Goal: Transaction & Acquisition: Purchase product/service

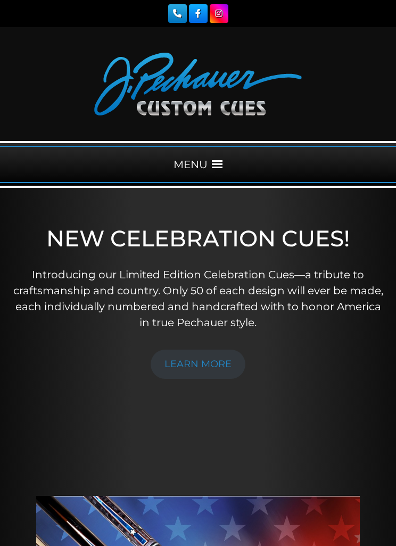
click at [235, 164] on div "MENU" at bounding box center [198, 164] width 396 height 37
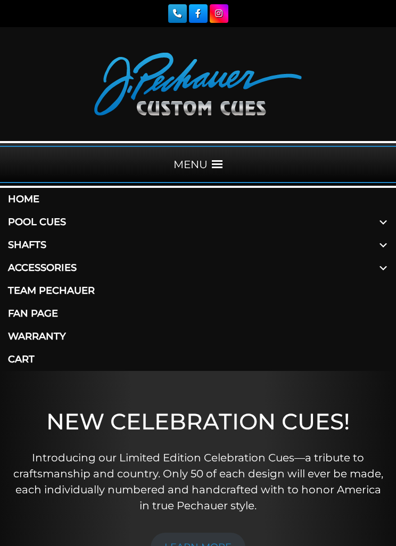
click at [29, 268] on link "Accessories" at bounding box center [198, 268] width 396 height 23
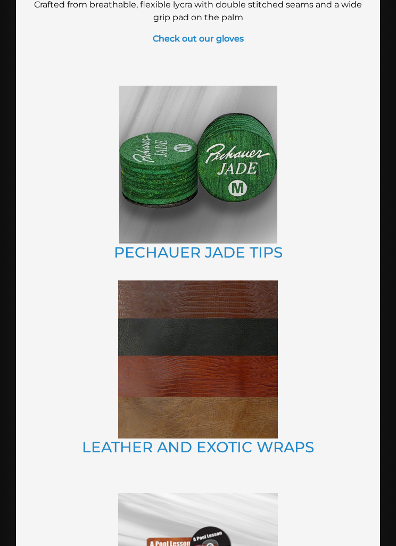
scroll to position [1162, 0]
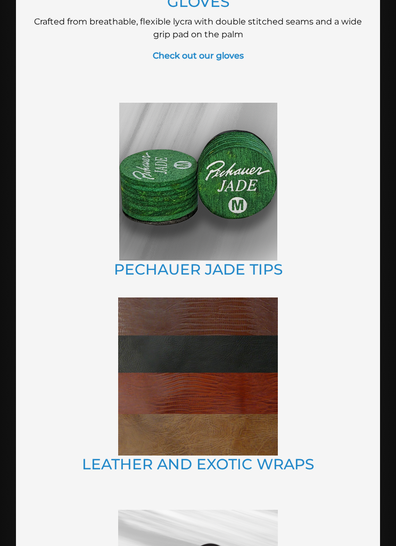
click at [254, 211] on img at bounding box center [198, 182] width 158 height 158
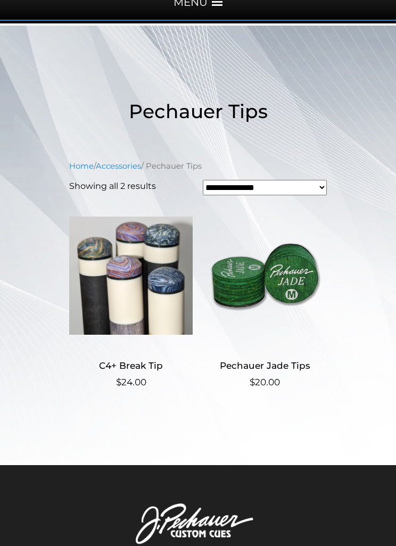
scroll to position [162, 0]
click at [92, 274] on img at bounding box center [131, 276] width 124 height 144
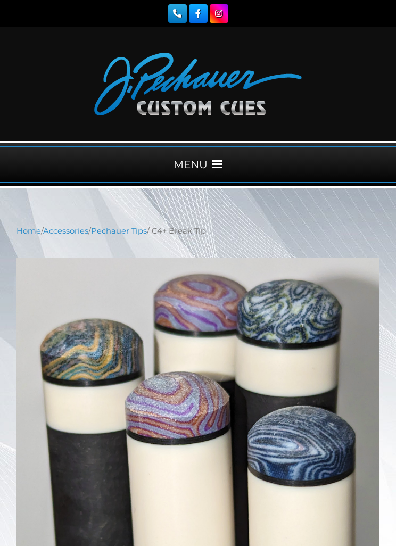
click at [297, 252] on div "Touch to zoom" at bounding box center [198, 432] width 363 height 374
